Goal: Find specific page/section: Find specific page/section

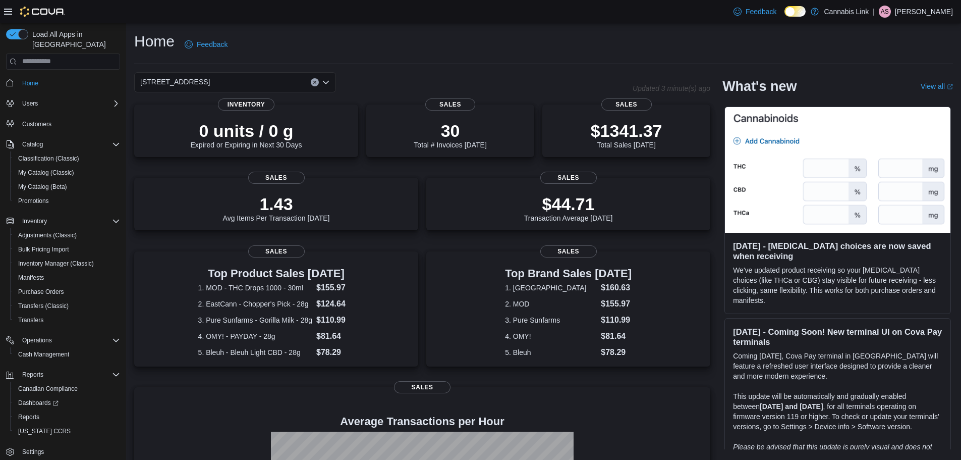
click at [211, 71] on div "Home Feedback [STREET_ADDRESS] Updated 3 minute(s) ago 0 units / 0 g Expired or…" at bounding box center [543, 315] width 835 height 585
click at [236, 80] on div "[STREET_ADDRESS]" at bounding box center [235, 82] width 202 height 20
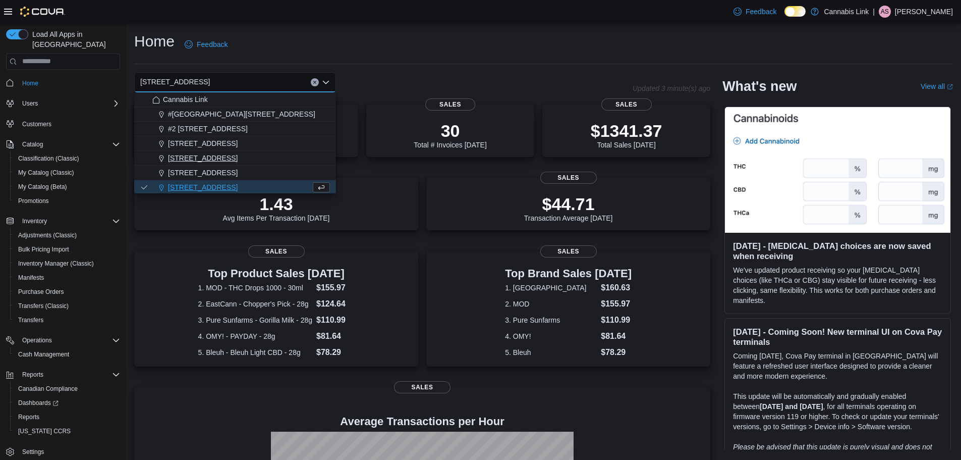
click at [229, 161] on span "[STREET_ADDRESS]" at bounding box center [203, 158] width 70 height 10
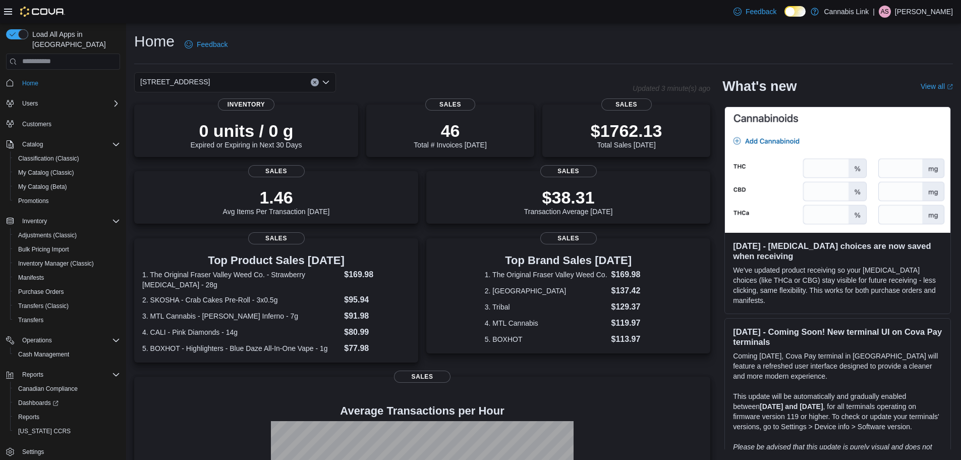
click at [327, 81] on icon "Open list of options" at bounding box center [326, 81] width 6 height 3
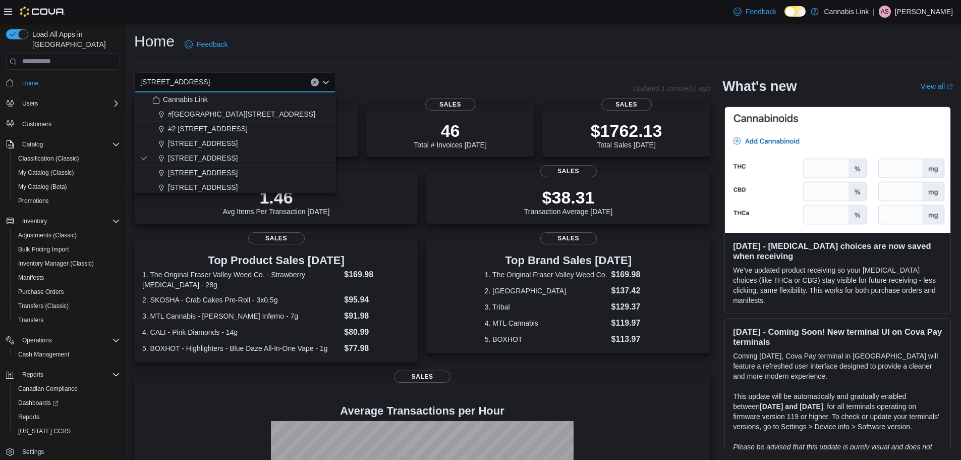
click at [281, 173] on div "[STREET_ADDRESS]" at bounding box center [241, 173] width 178 height 10
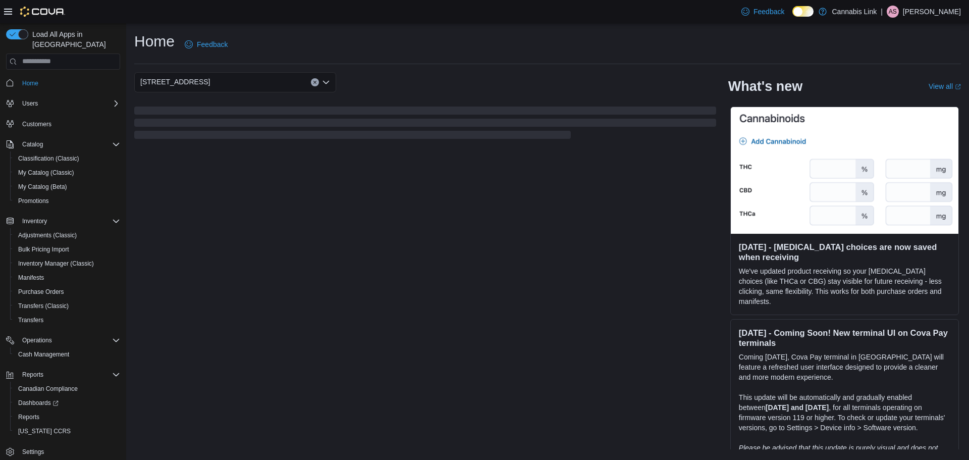
click at [325, 82] on icon "Open list of options" at bounding box center [326, 81] width 6 height 3
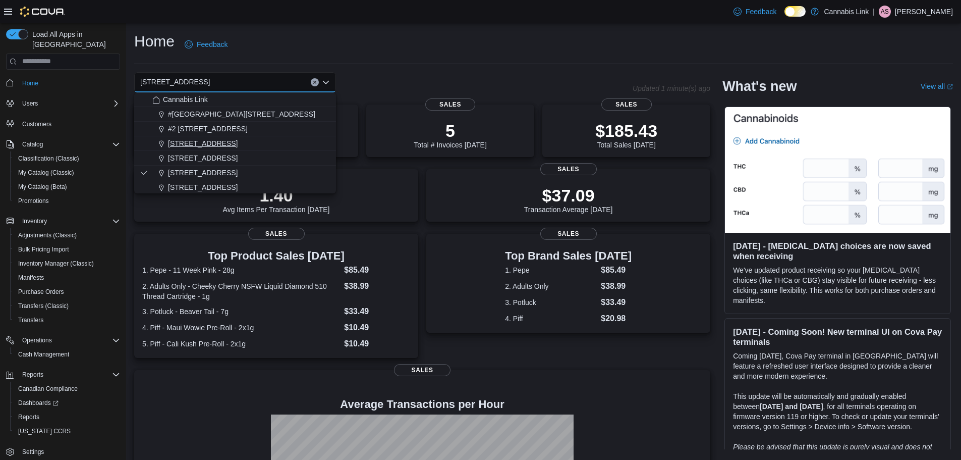
click at [290, 147] on div "[STREET_ADDRESS]" at bounding box center [241, 143] width 178 height 10
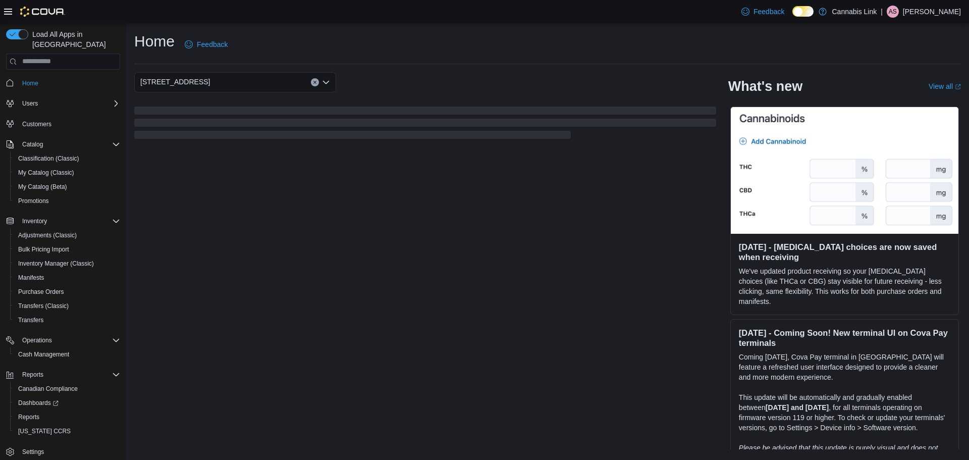
click at [324, 78] on icon "Open list of options" at bounding box center [326, 82] width 8 height 8
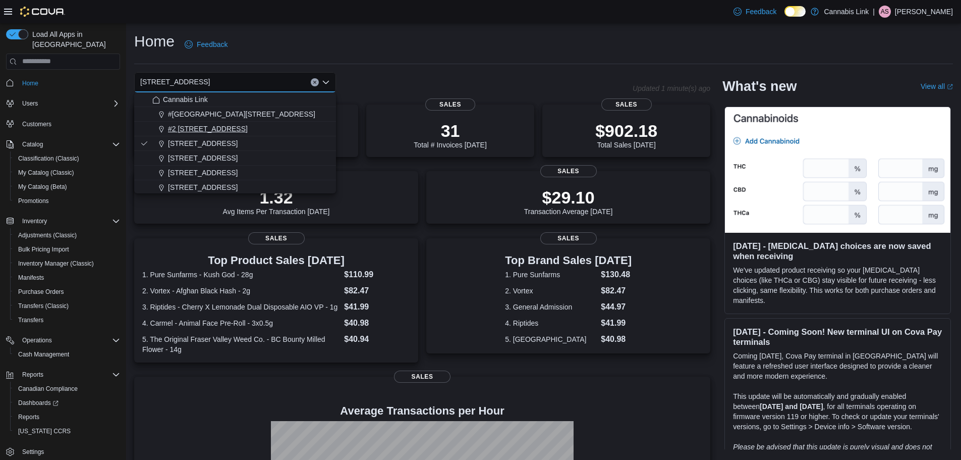
click at [293, 132] on div "#2 [STREET_ADDRESS]" at bounding box center [241, 129] width 178 height 10
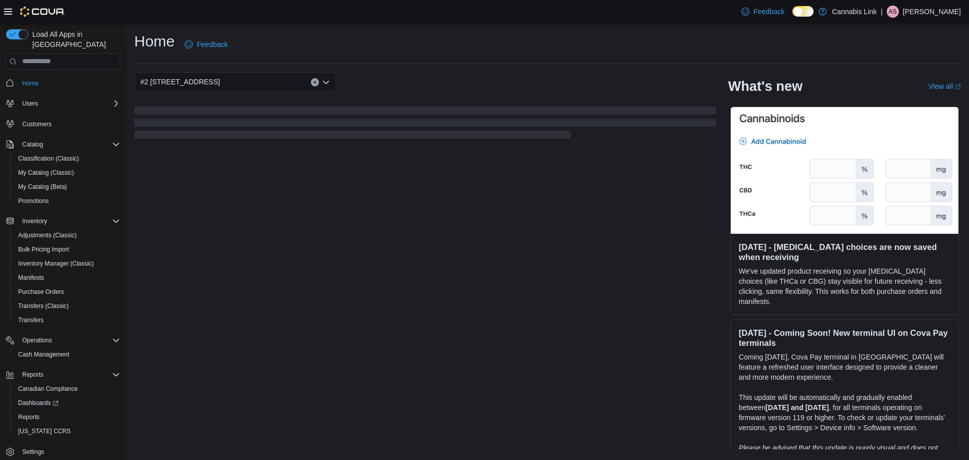
click at [324, 83] on icon "Open list of options" at bounding box center [326, 82] width 8 height 8
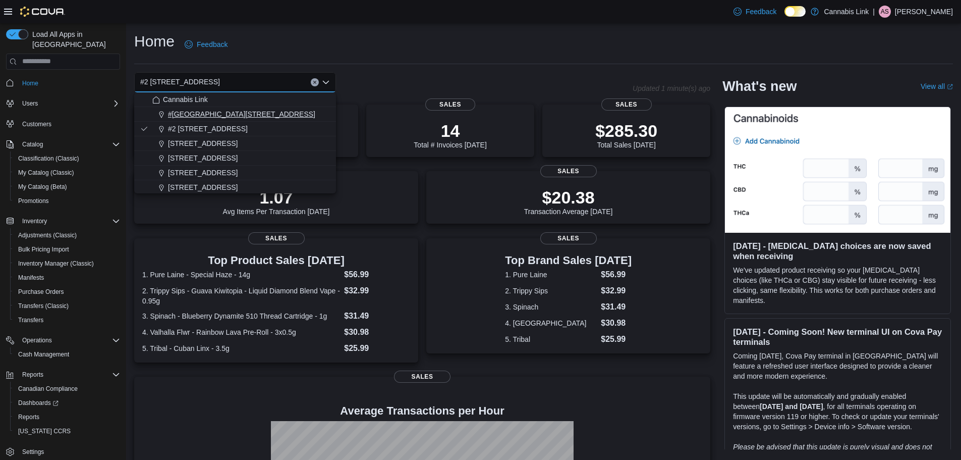
click at [296, 118] on div "#[GEOGRAPHIC_DATA][STREET_ADDRESS]" at bounding box center [241, 114] width 178 height 10
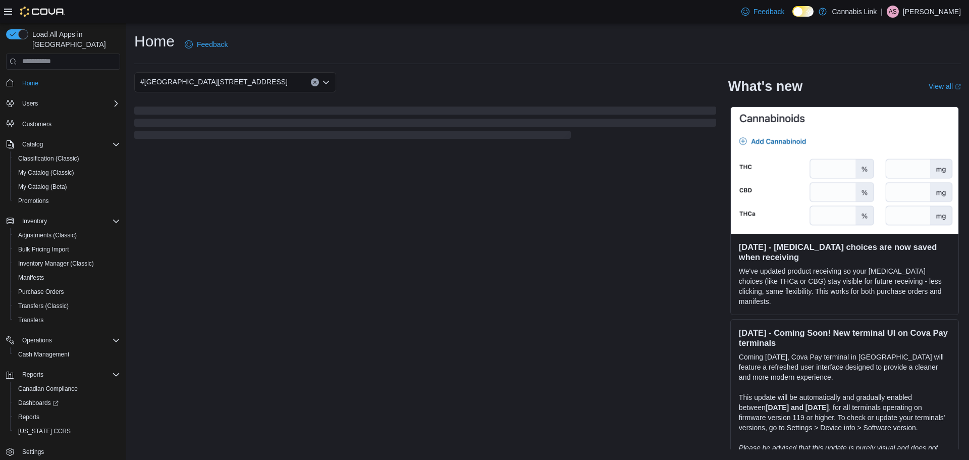
click at [326, 87] on div "#[GEOGRAPHIC_DATA][STREET_ADDRESS]. Selected. [STREET_ADDRESS]. Press Backspace…" at bounding box center [235, 82] width 202 height 20
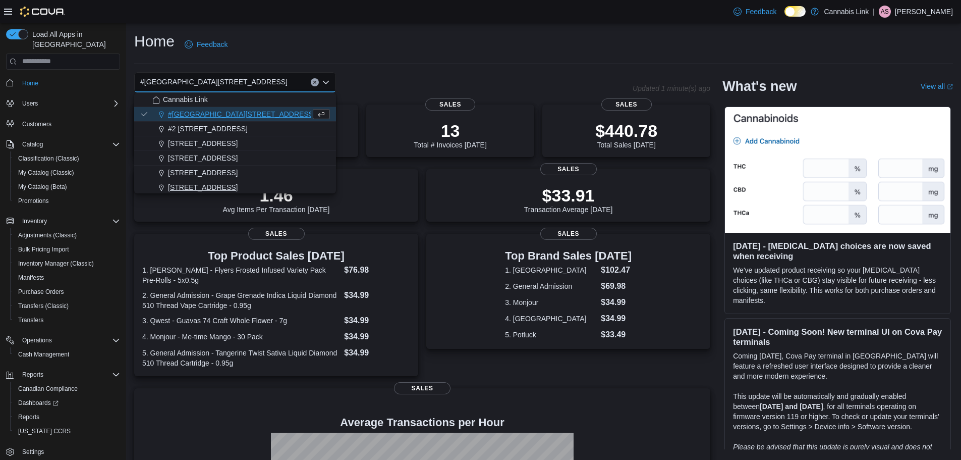
click at [295, 186] on div "[STREET_ADDRESS]" at bounding box center [241, 187] width 178 height 10
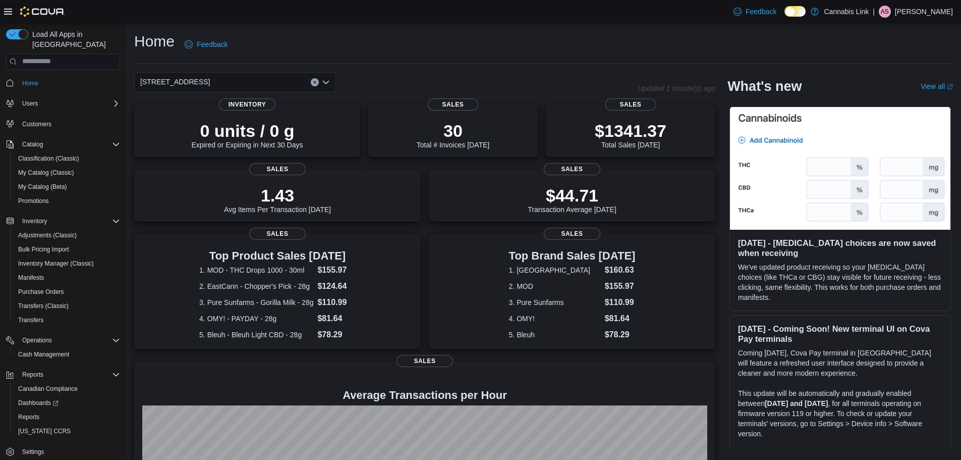
click at [396, 87] on div "[STREET_ADDRESS] Selected. [STREET_ADDRESS] W. Press Backspace to delete [STREE…" at bounding box center [386, 82] width 504 height 20
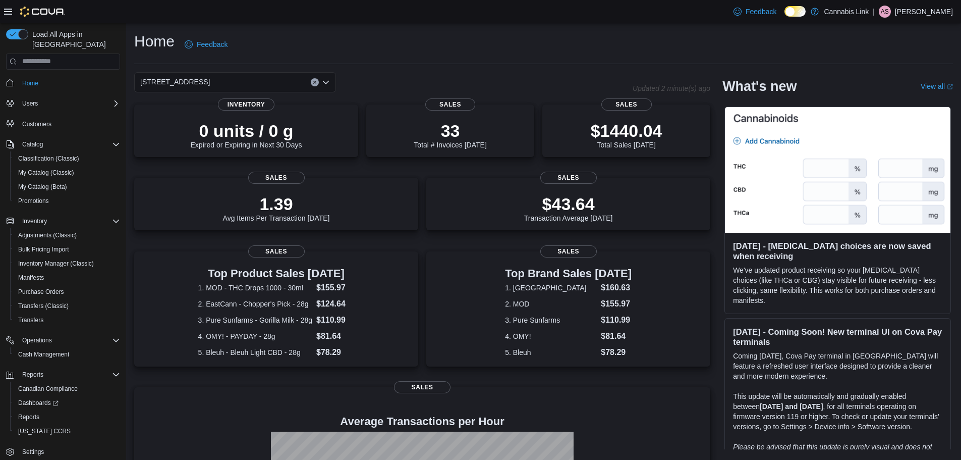
click at [329, 83] on icon "Open list of options" at bounding box center [326, 82] width 8 height 8
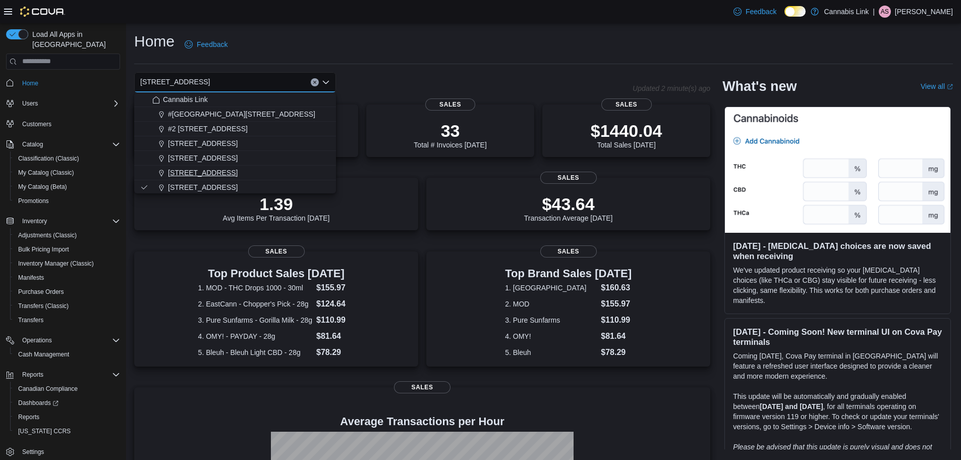
click at [263, 175] on div "[STREET_ADDRESS]" at bounding box center [241, 173] width 178 height 10
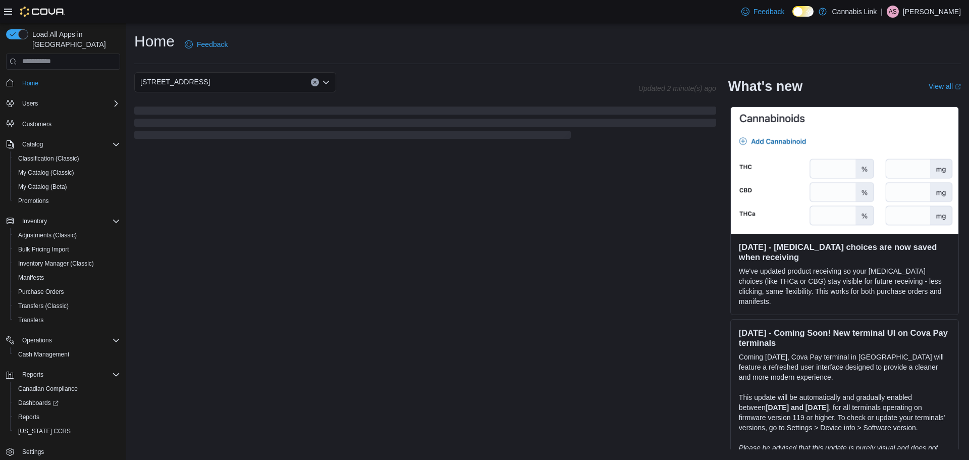
click at [322, 79] on icon "Open list of options" at bounding box center [326, 82] width 8 height 8
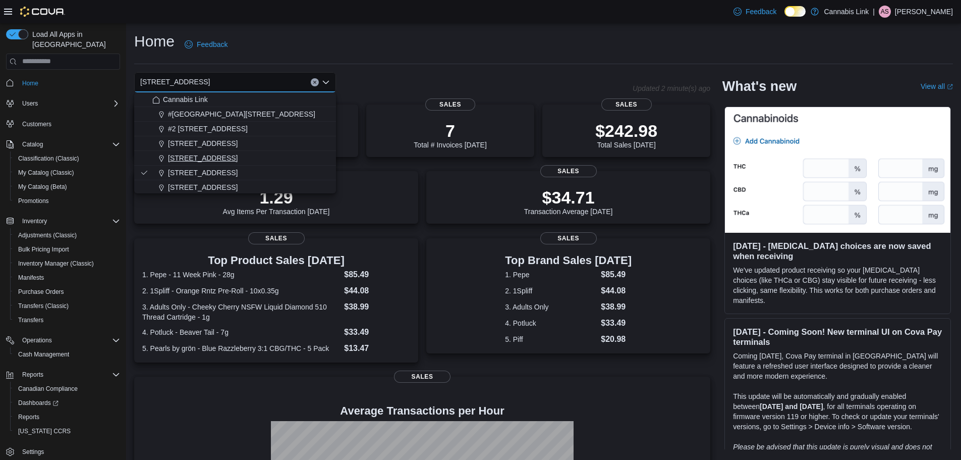
click at [279, 160] on div "[STREET_ADDRESS]" at bounding box center [241, 158] width 178 height 10
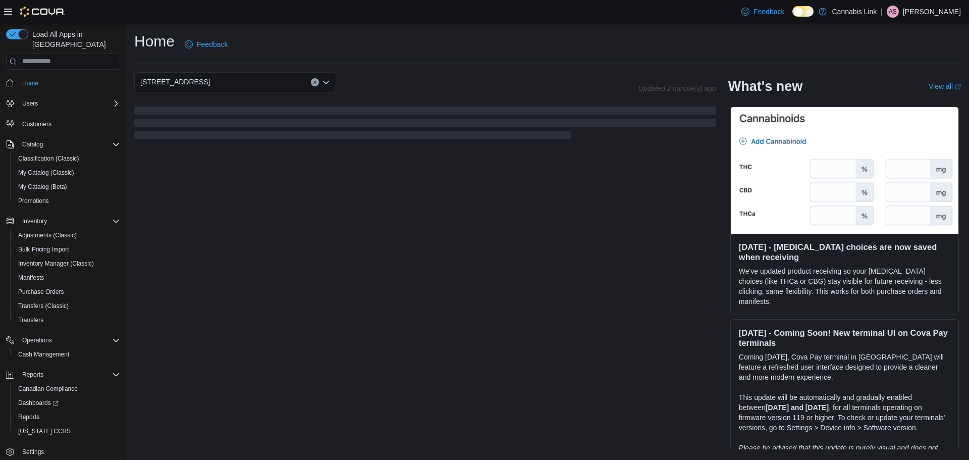
click at [326, 82] on icon "Open list of options" at bounding box center [326, 81] width 6 height 3
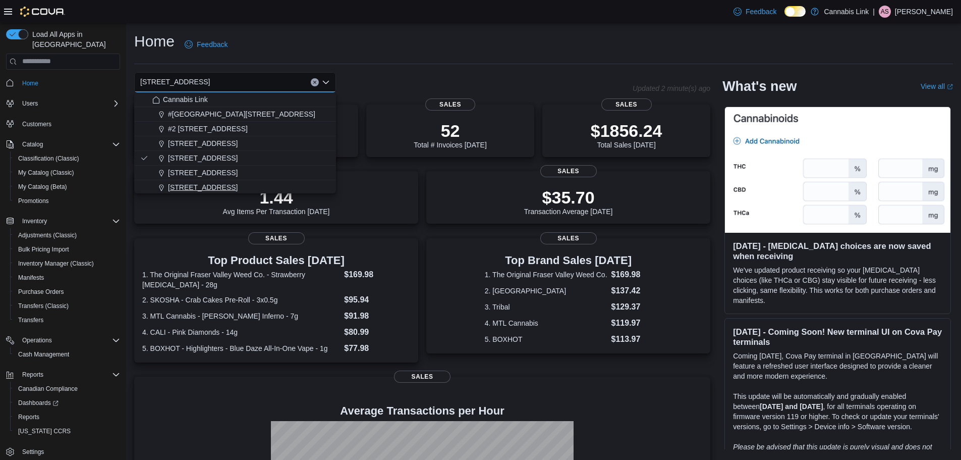
click at [298, 186] on div "[STREET_ADDRESS]" at bounding box center [241, 187] width 178 height 10
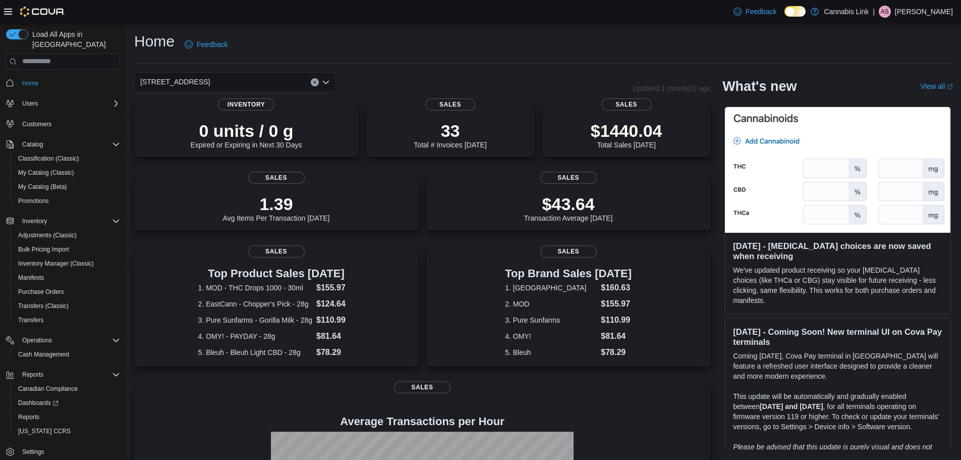
click at [432, 45] on div "Home Feedback" at bounding box center [543, 44] width 819 height 26
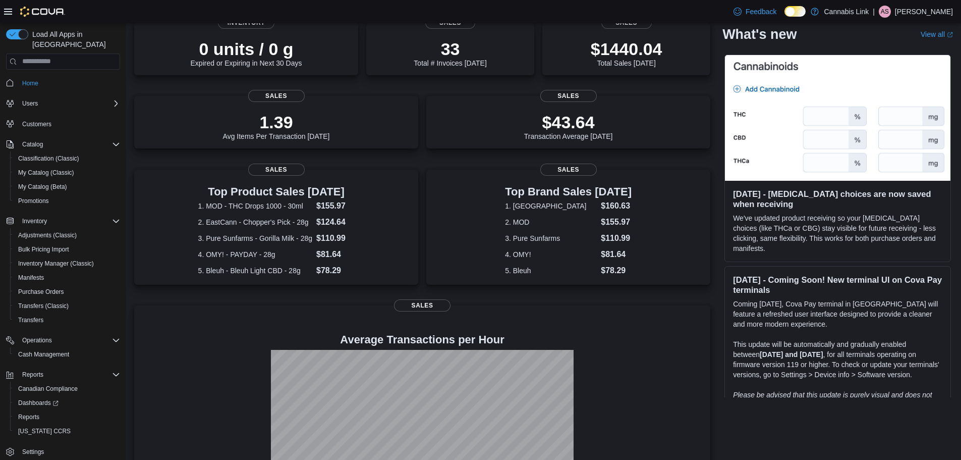
scroll to position [157, 0]
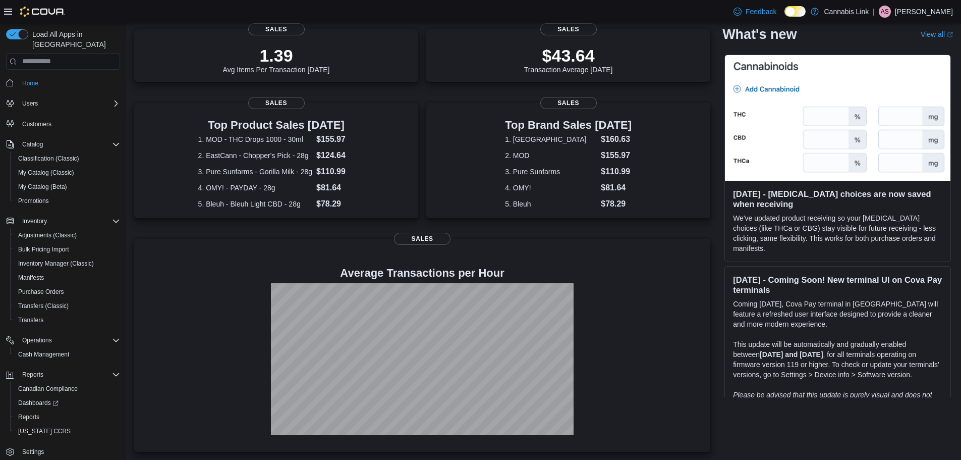
click at [428, 133] on div "Top Product Sales [DATE] 1. MOD - THC Drops 1000 - 30ml $155.97 2. EastCann - C…" at bounding box center [422, 165] width 576 height 124
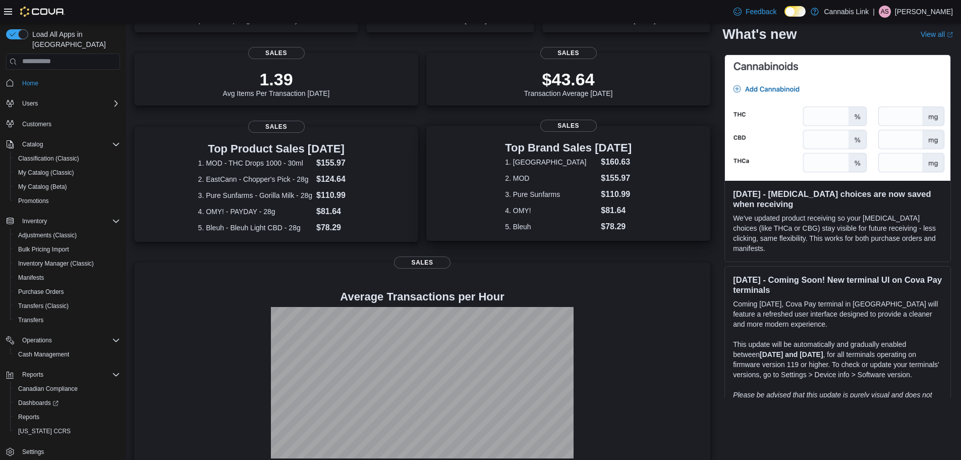
scroll to position [107, 0]
